Goal: Transaction & Acquisition: Purchase product/service

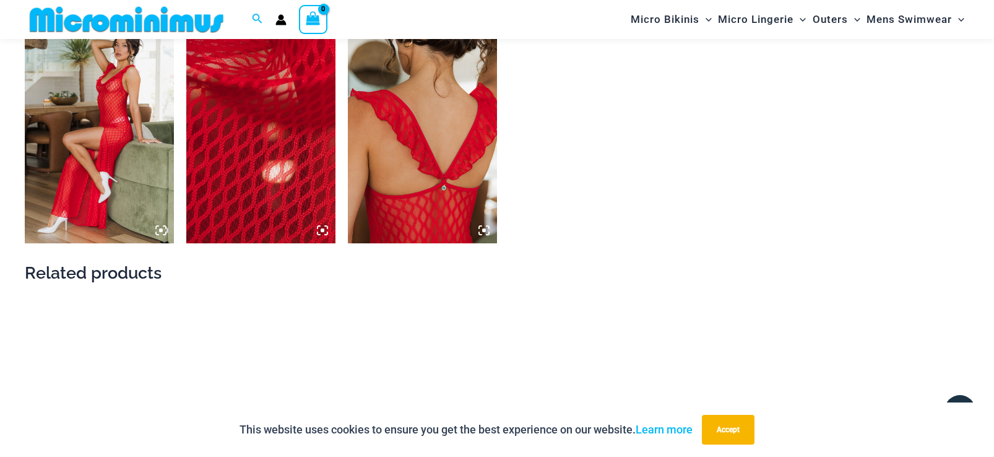
scroll to position [976, 0]
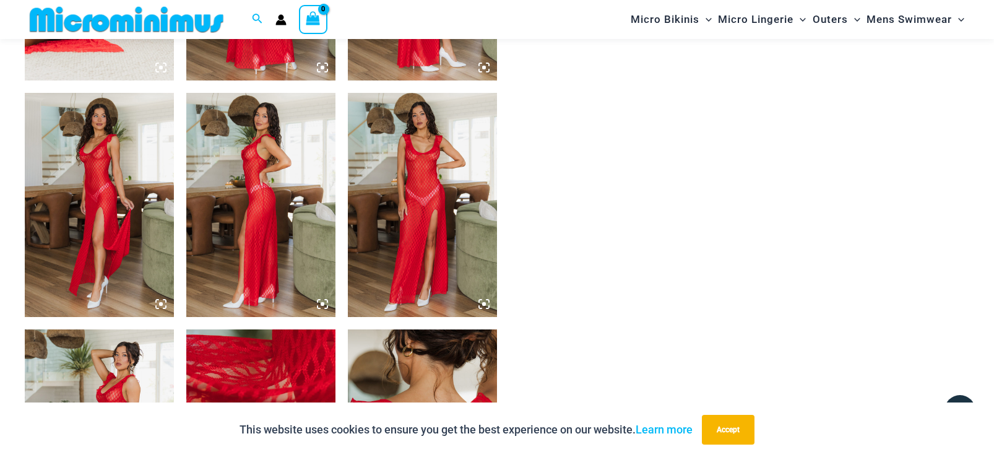
click at [421, 170] on img at bounding box center [422, 204] width 149 height 223
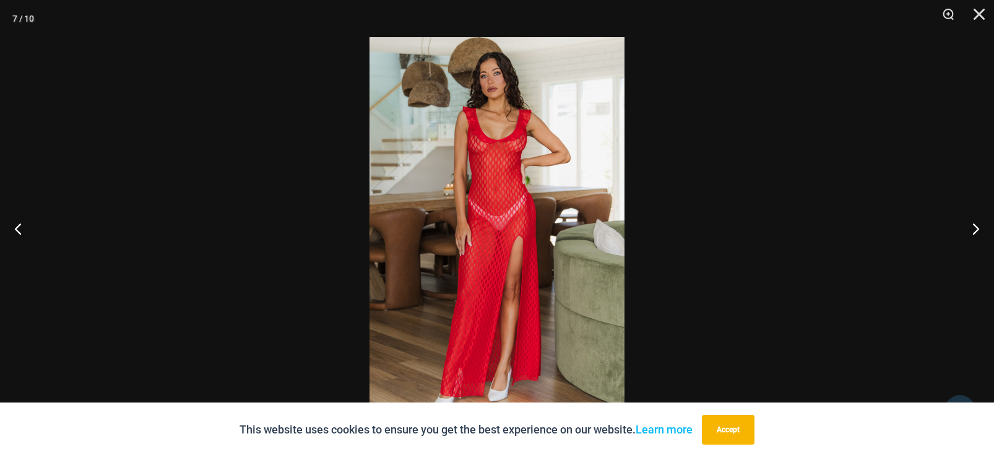
click at [495, 168] on img at bounding box center [496, 228] width 255 height 382
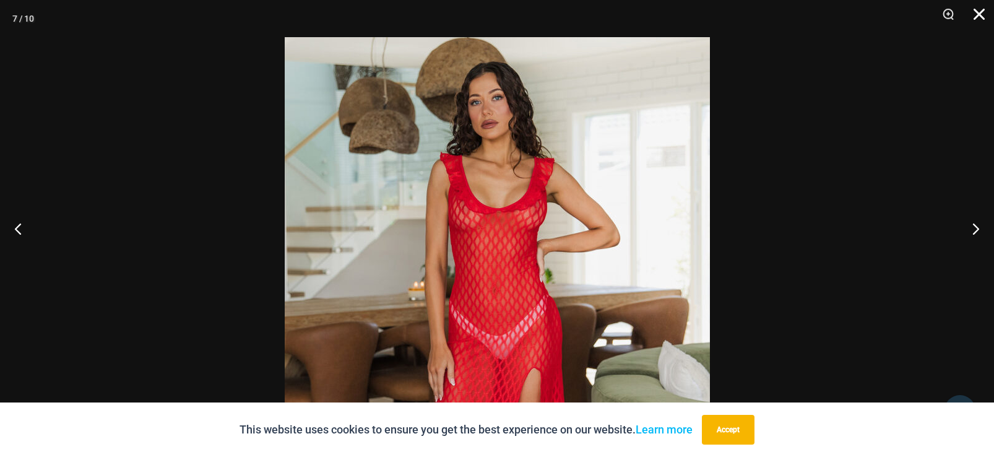
click at [977, 16] on button "Close" at bounding box center [974, 18] width 31 height 37
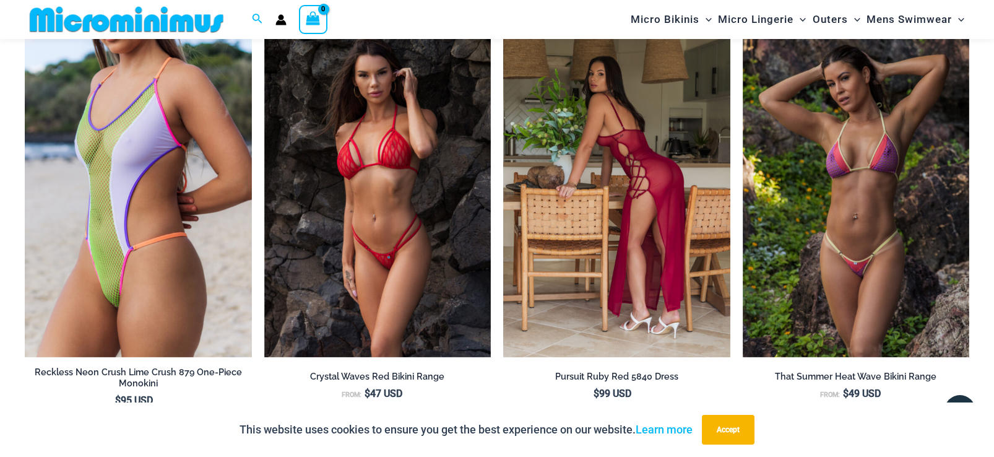
scroll to position [2028, 0]
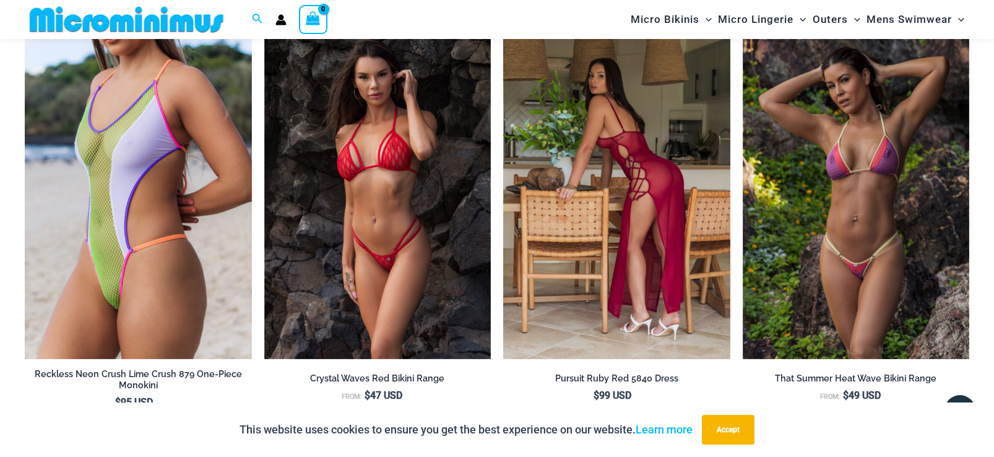
click at [621, 248] on img at bounding box center [616, 189] width 227 height 340
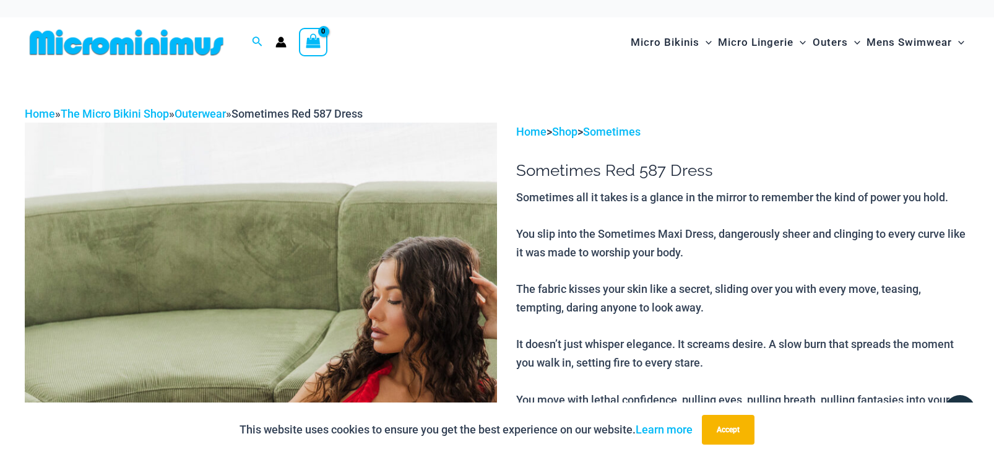
scroll to position [0, 0]
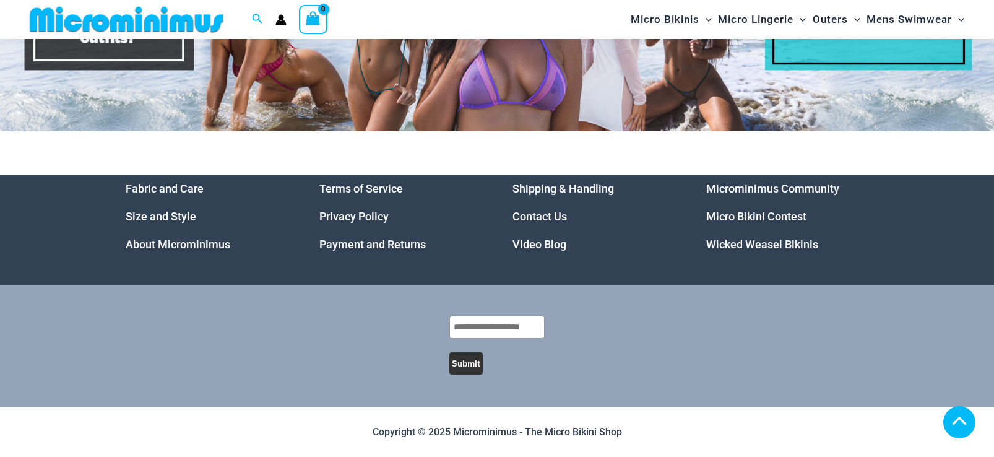
scroll to position [6006, 0]
